Goal: Transaction & Acquisition: Purchase product/service

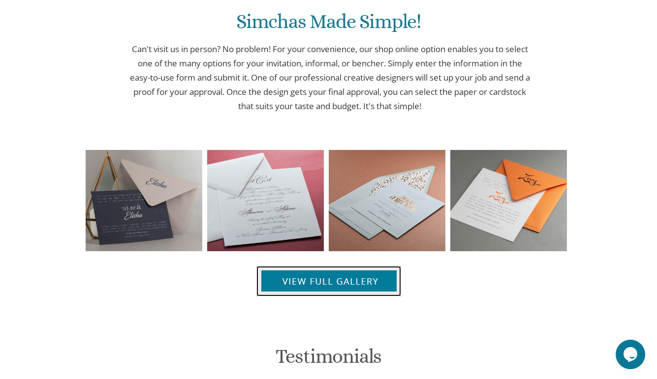
click at [302, 288] on img at bounding box center [328, 281] width 145 height 31
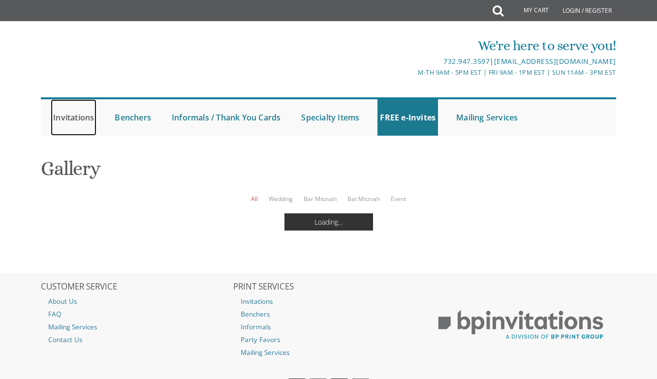
click at [75, 118] on link "Invitations" at bounding box center [74, 117] width 46 height 36
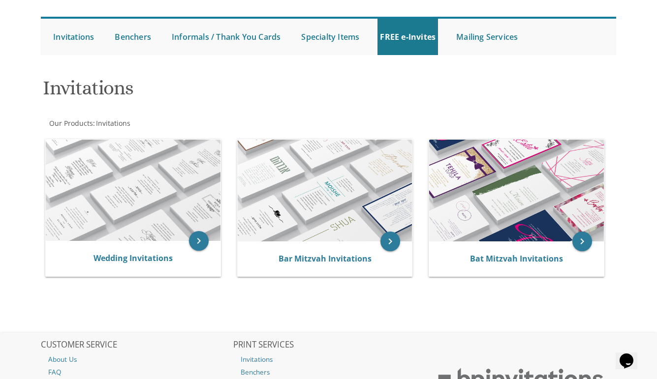
scroll to position [82, 0]
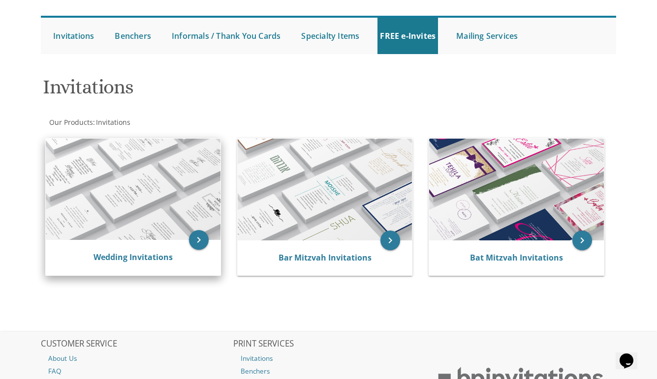
click at [103, 221] on img at bounding box center [133, 190] width 175 height 102
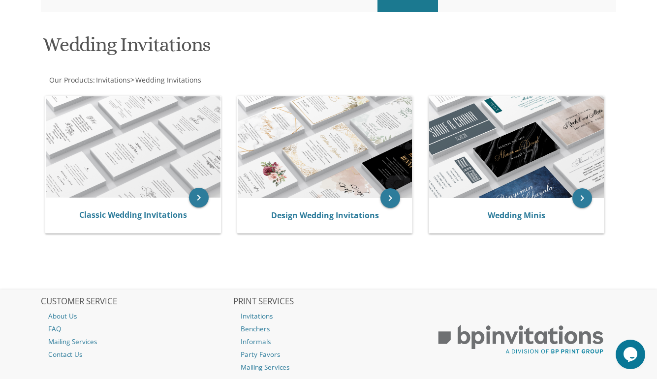
scroll to position [125, 0]
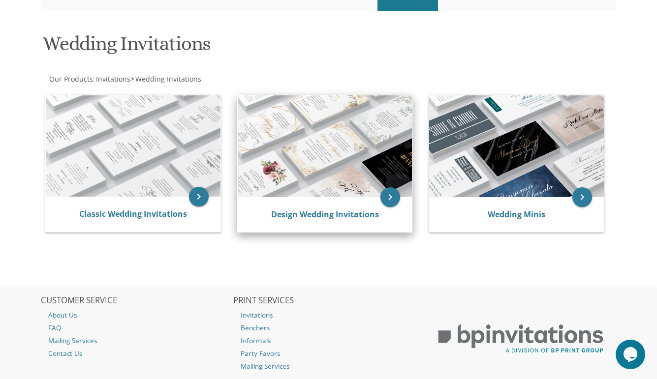
click at [349, 154] on img at bounding box center [325, 146] width 175 height 102
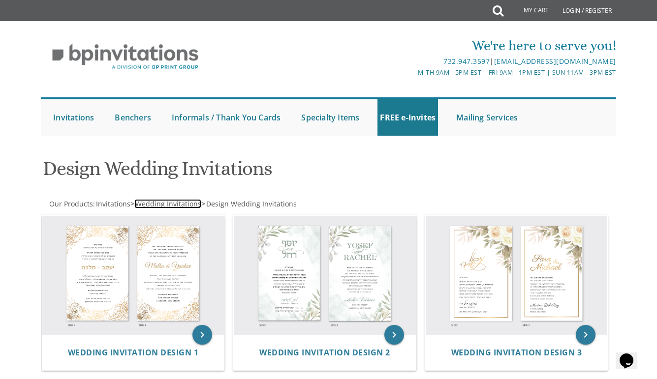
click at [176, 207] on span "Wedding Invitations" at bounding box center [168, 203] width 66 height 9
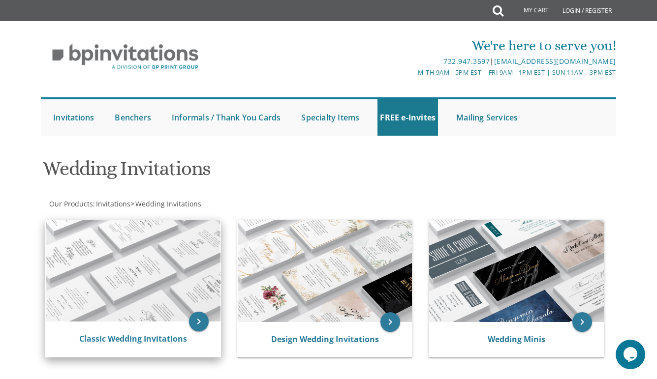
click at [142, 306] on img at bounding box center [133, 271] width 175 height 102
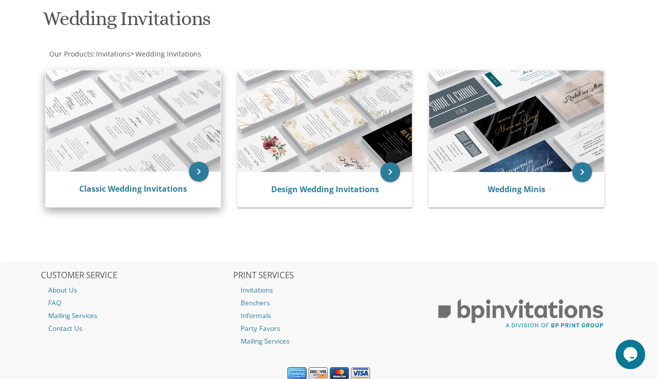
scroll to position [157, 0]
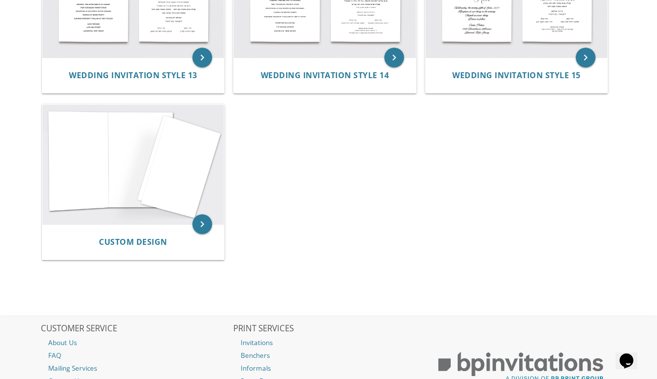
scroll to position [960, 0]
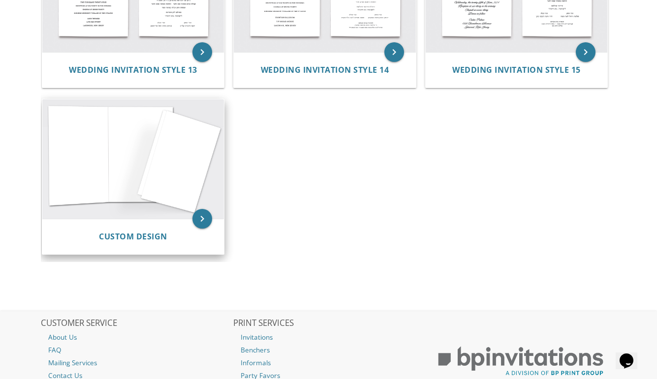
click at [138, 168] on img at bounding box center [133, 159] width 182 height 120
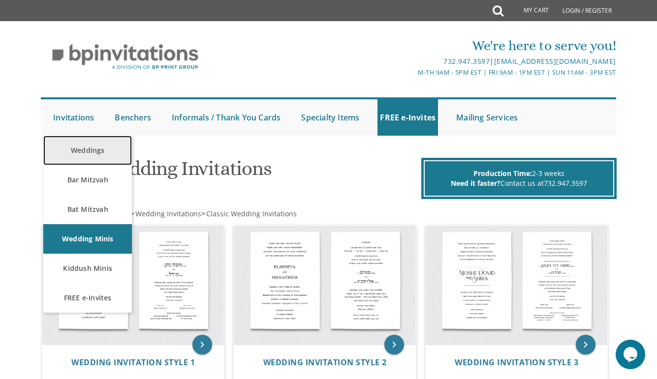
click at [102, 155] on link "Weddings" at bounding box center [87, 151] width 89 height 30
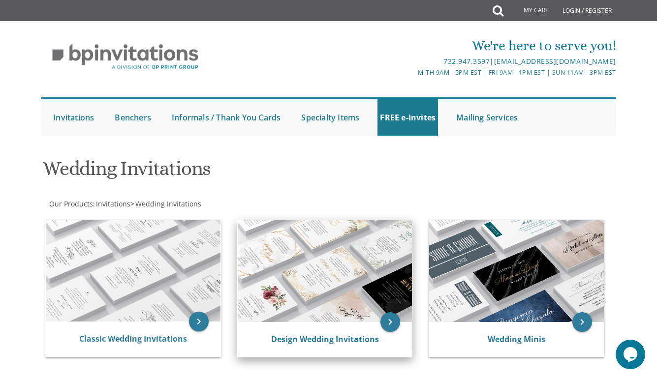
click at [305, 236] on img at bounding box center [325, 271] width 175 height 102
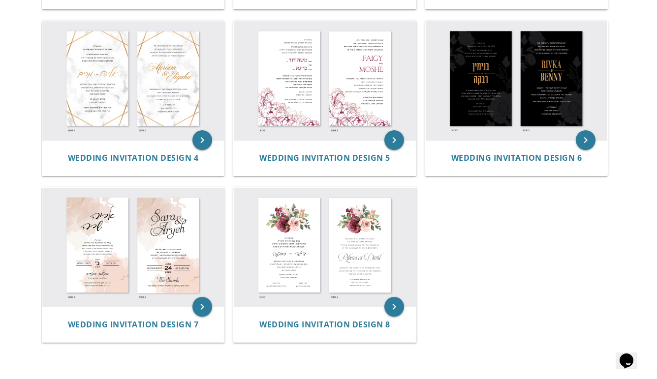
scroll to position [369, 0]
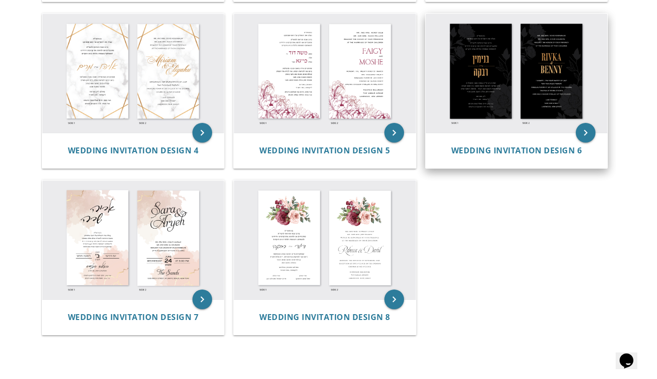
click at [477, 86] on img at bounding box center [517, 74] width 182 height 120
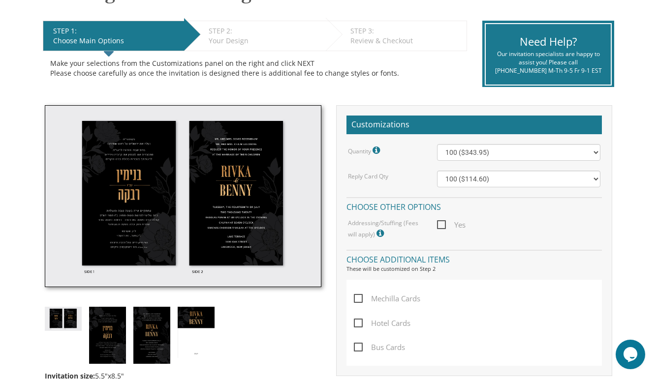
scroll to position [204, 0]
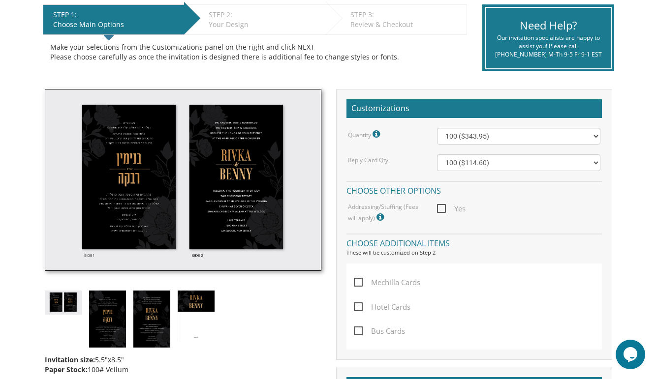
click at [180, 220] on img at bounding box center [183, 180] width 276 height 182
click at [110, 332] on img at bounding box center [107, 319] width 37 height 57
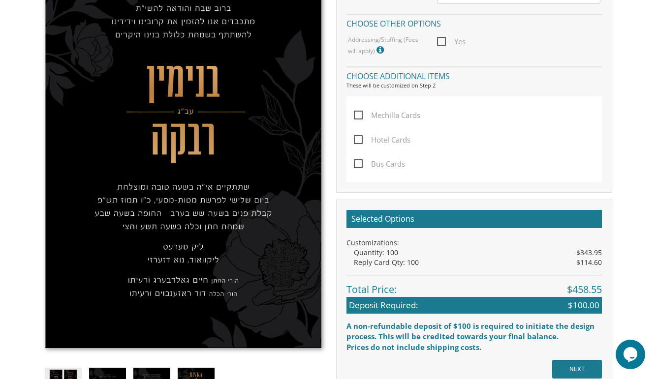
scroll to position [425, 0]
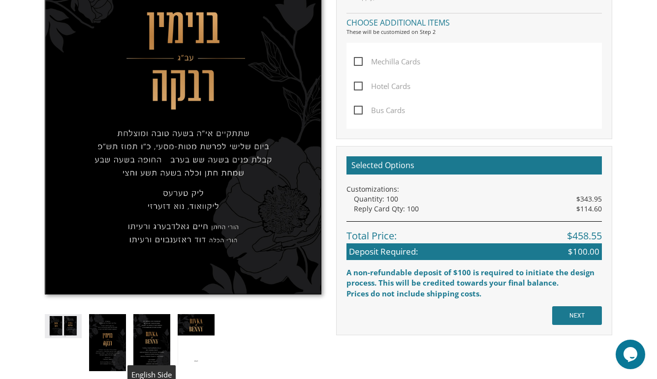
click at [153, 339] on img at bounding box center [151, 342] width 37 height 57
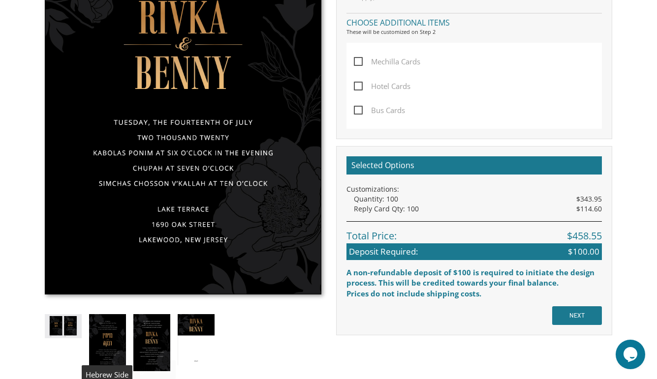
click at [108, 340] on img at bounding box center [107, 342] width 37 height 57
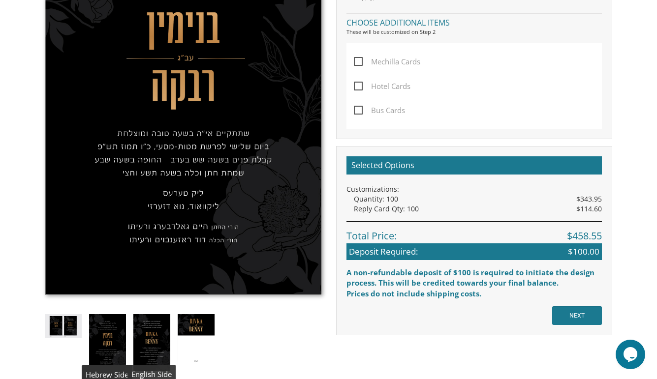
click at [152, 340] on img at bounding box center [151, 342] width 37 height 57
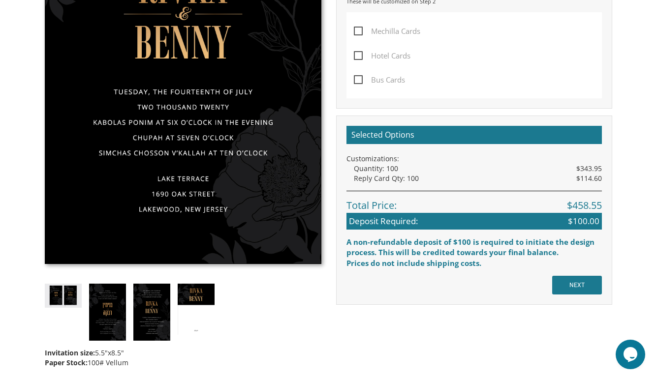
scroll to position [462, 0]
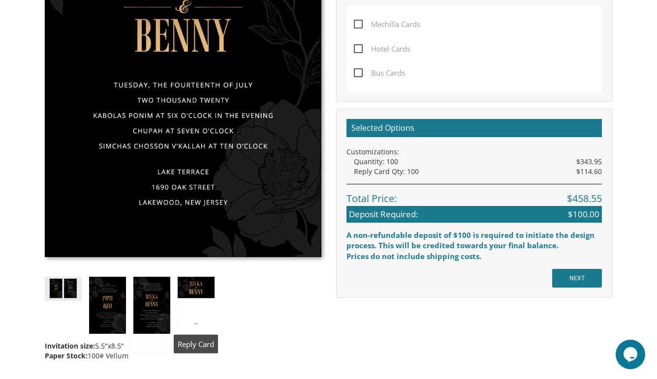
click at [208, 292] on img at bounding box center [196, 302] width 37 height 51
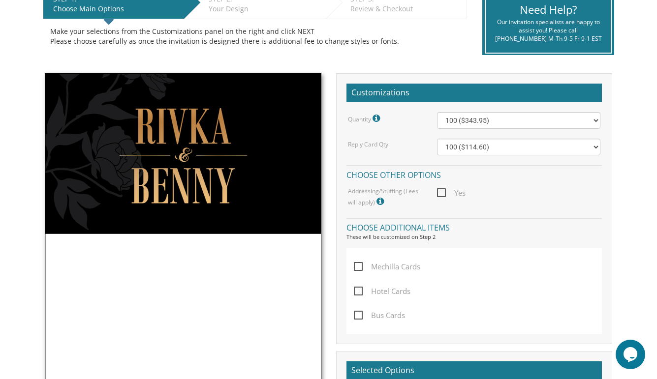
scroll to position [218, 0]
